Goal: Check status: Check status

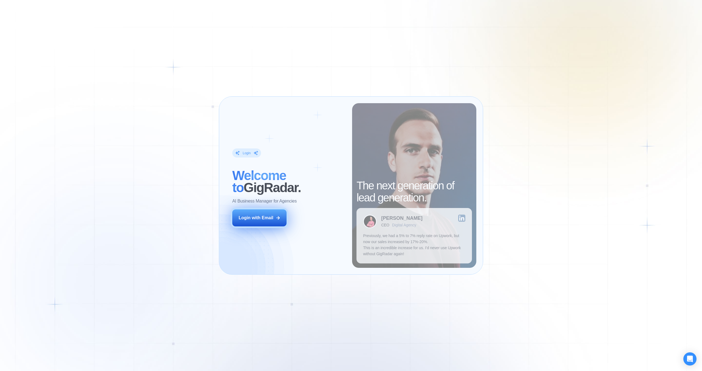
click at [283, 219] on button "Login with Email" at bounding box center [259, 217] width 54 height 17
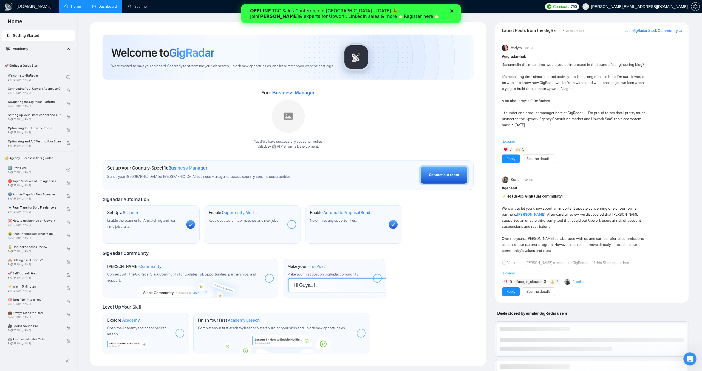
click at [105, 9] on link "Dashboard" at bounding box center [104, 6] width 25 height 5
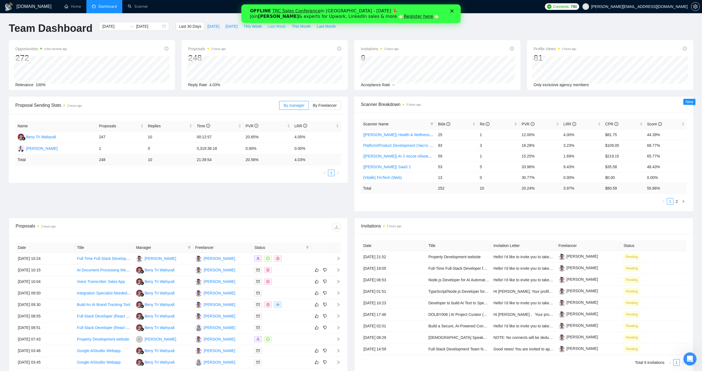
click at [278, 25] on span "Last Week" at bounding box center [277, 26] width 18 height 6
type input "[DATE]"
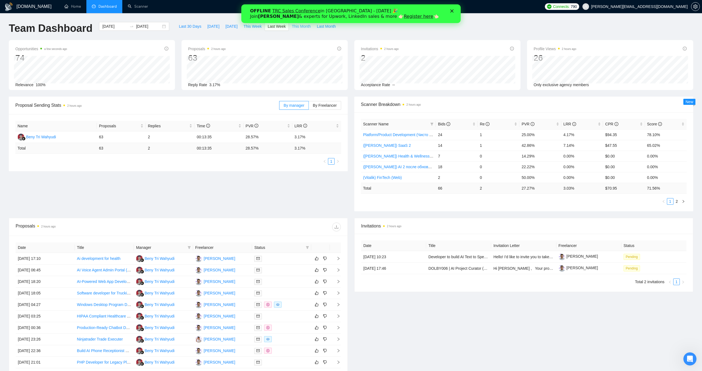
click at [306, 28] on span "This Month" at bounding box center [301, 26] width 19 height 6
type input "[DATE]"
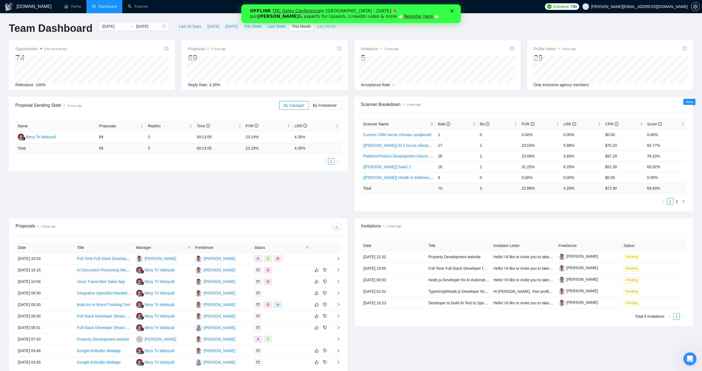
click at [325, 26] on span "Last Month" at bounding box center [326, 26] width 19 height 6
type input "[DATE]"
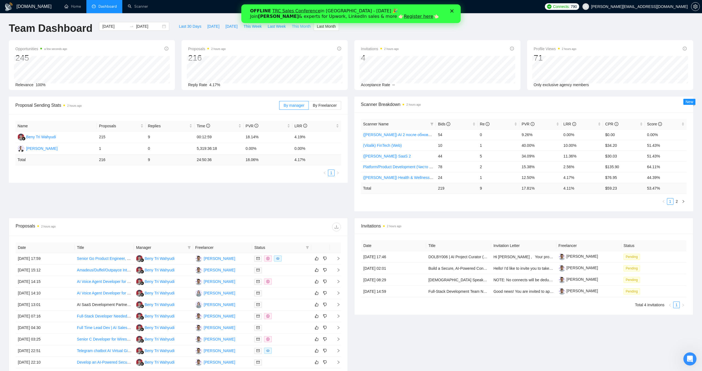
click at [298, 27] on span "This Month" at bounding box center [301, 26] width 19 height 6
type input "[DATE]"
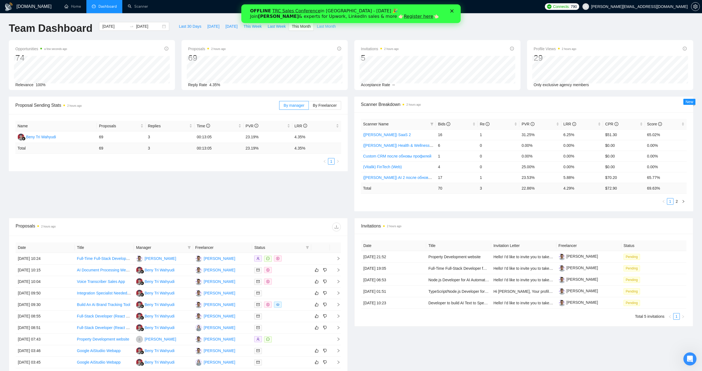
click at [325, 26] on span "Last Month" at bounding box center [326, 26] width 19 height 6
type input "[DATE]"
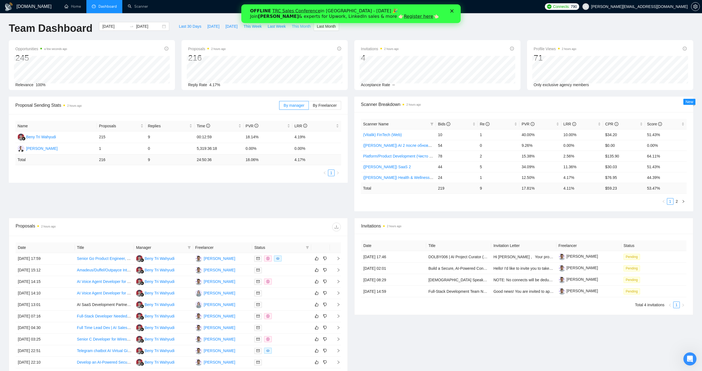
click at [303, 29] on span "This Month" at bounding box center [301, 26] width 19 height 6
type input "[DATE]"
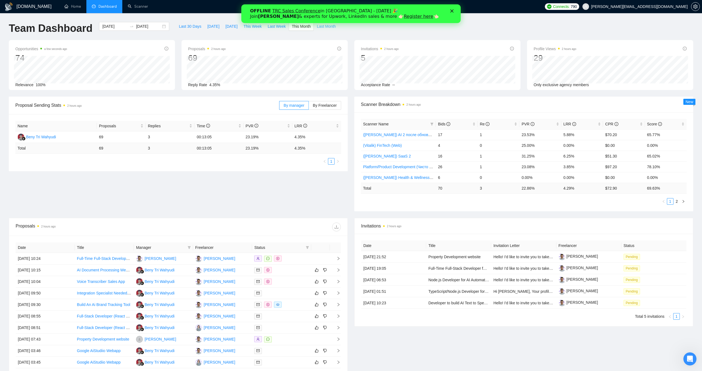
click at [323, 27] on span "Last Month" at bounding box center [326, 26] width 19 height 6
type input "[DATE]"
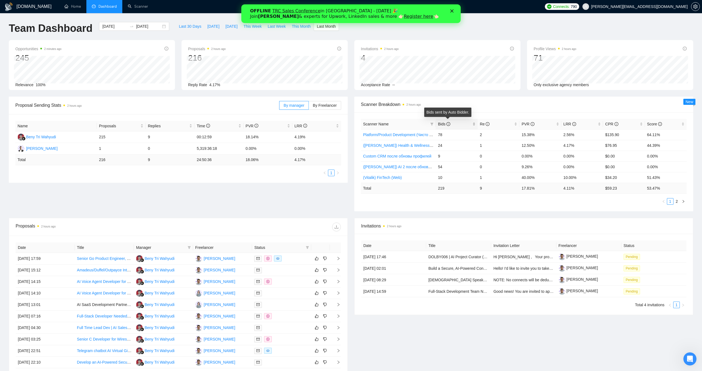
click at [442, 125] on span "Bids" at bounding box center [444, 124] width 12 height 4
click at [491, 212] on div "Proposal Sending Stats 2 hours ago By manager By Freelancer Name Proposals Repl…" at bounding box center [350, 157] width 691 height 121
click at [657, 126] on span "Score" at bounding box center [663, 124] width 33 height 6
click at [654, 126] on span "Score" at bounding box center [663, 124] width 33 height 6
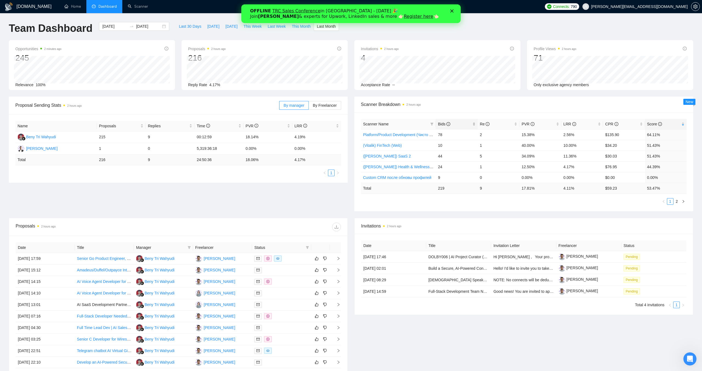
click at [466, 122] on span "Bids" at bounding box center [454, 124] width 33 height 6
